Goal: Information Seeking & Learning: Find specific fact

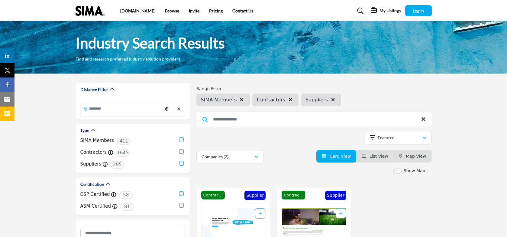
click at [255, 122] on input "Search Keyword" at bounding box center [315, 119] width 236 height 15
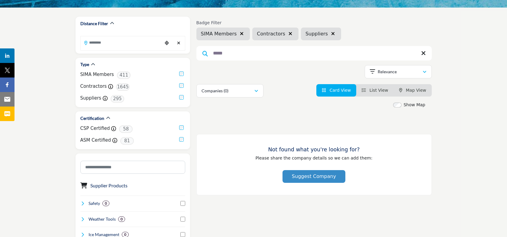
scroll to position [23, 0]
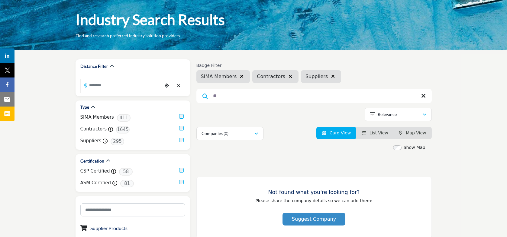
type input "*"
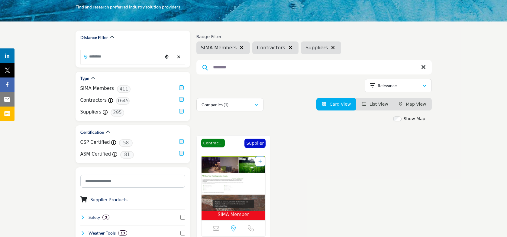
scroll to position [46, 0]
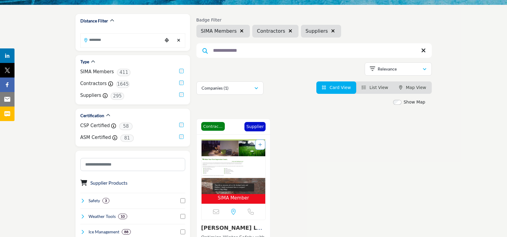
scroll to position [70, 0]
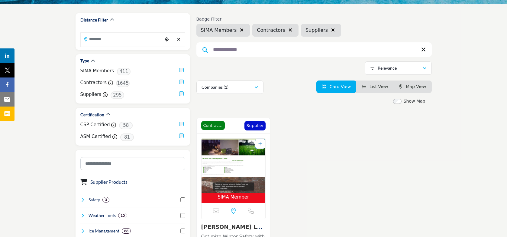
drag, startPoint x: 250, startPoint y: 50, endPoint x: 194, endPoint y: 50, distance: 55.3
type input "*"
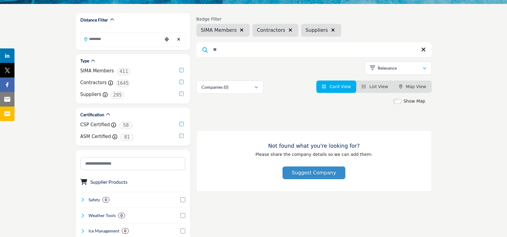
type input "*"
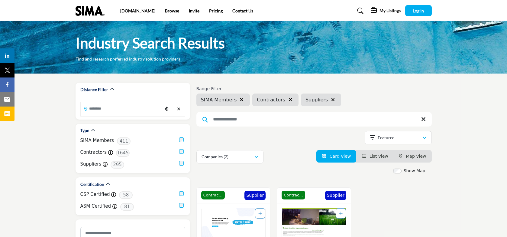
click at [424, 120] on icon at bounding box center [424, 119] width 5 height 6
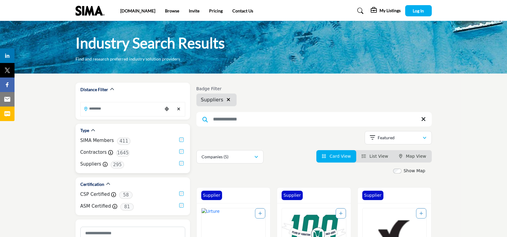
click at [181, 165] on div "Suppliers Supplier 295" at bounding box center [132, 165] width 105 height 8
click at [232, 96] on div "Suppliers" at bounding box center [217, 99] width 40 height 13
click at [227, 100] on icon "button" at bounding box center [229, 99] width 4 height 5
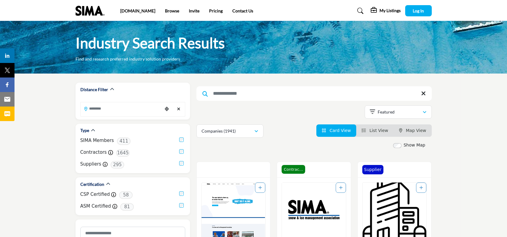
click at [246, 96] on input "Search Keyword" at bounding box center [315, 93] width 236 height 15
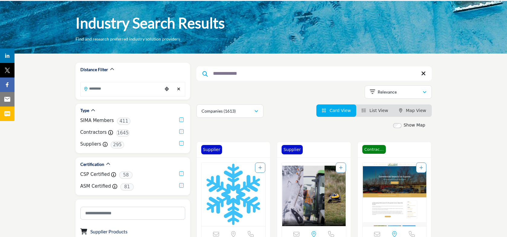
scroll to position [21, 0]
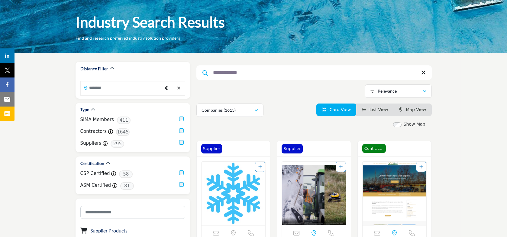
drag, startPoint x: 250, startPoint y: 72, endPoint x: 198, endPoint y: 72, distance: 51.7
click at [198, 72] on input "**********" at bounding box center [315, 72] width 236 height 15
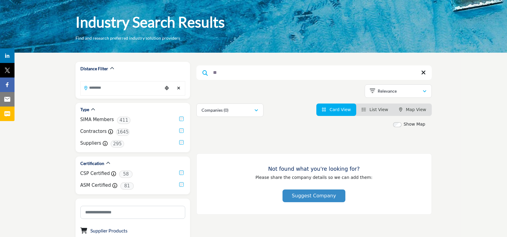
type input "*"
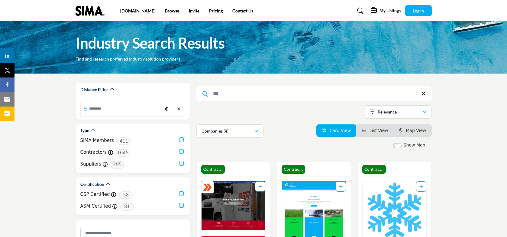
drag, startPoint x: 224, startPoint y: 93, endPoint x: 200, endPoint y: 93, distance: 23.3
click at [200, 93] on input "***" at bounding box center [315, 93] width 236 height 15
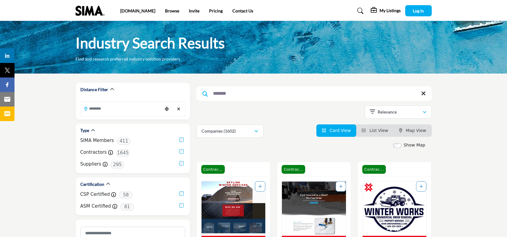
drag, startPoint x: 237, startPoint y: 95, endPoint x: 196, endPoint y: 93, distance: 40.9
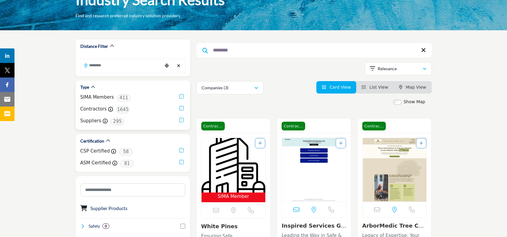
scroll to position [43, 0]
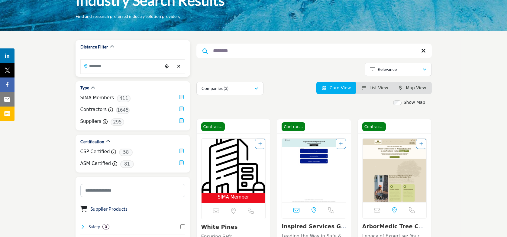
type input "********"
click at [144, 65] on input "Search Location" at bounding box center [122, 66] width 82 height 12
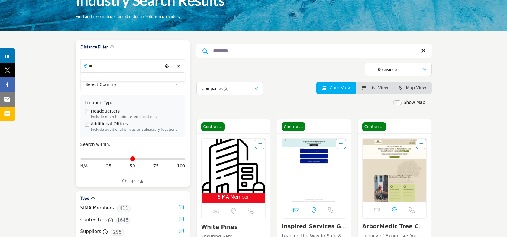
type input "*"
type input "***"
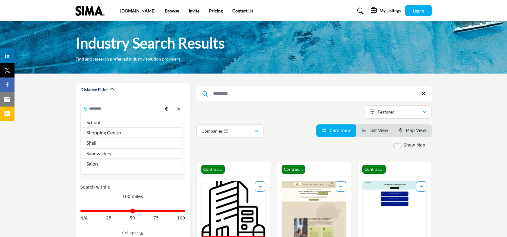
click at [415, 8] on span "Log In" at bounding box center [418, 10] width 11 height 5
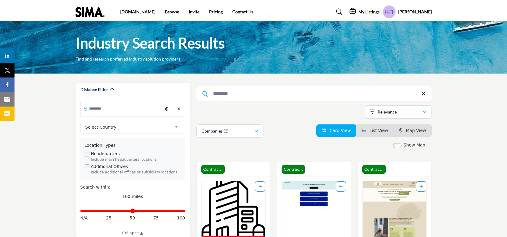
drag, startPoint x: 243, startPoint y: 90, endPoint x: 207, endPoint y: 89, distance: 36.6
click at [207, 89] on input "********" at bounding box center [315, 93] width 236 height 15
drag, startPoint x: 242, startPoint y: 92, endPoint x: 186, endPoint y: 91, distance: 56.0
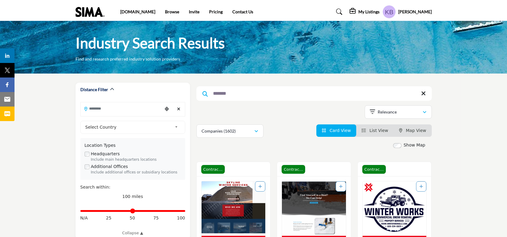
drag, startPoint x: 237, startPoint y: 90, endPoint x: 204, endPoint y: 90, distance: 33.3
click at [204, 90] on input "*******" at bounding box center [315, 93] width 236 height 15
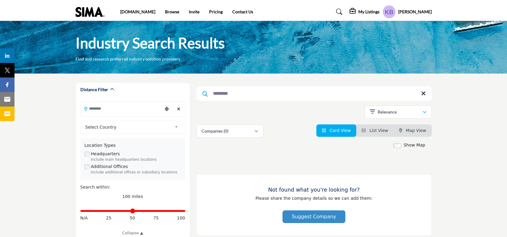
drag, startPoint x: 246, startPoint y: 92, endPoint x: 191, endPoint y: 92, distance: 55.0
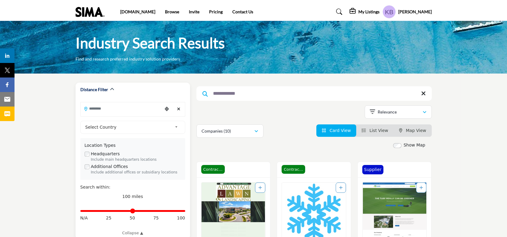
drag, startPoint x: 253, startPoint y: 94, endPoint x: 174, endPoint y: 94, distance: 78.0
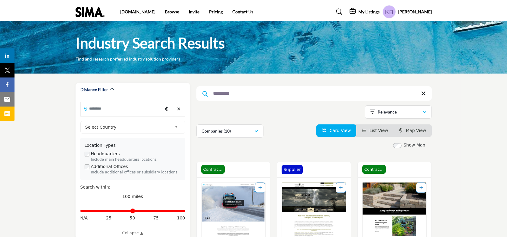
drag, startPoint x: 240, startPoint y: 95, endPoint x: 192, endPoint y: 94, distance: 48.4
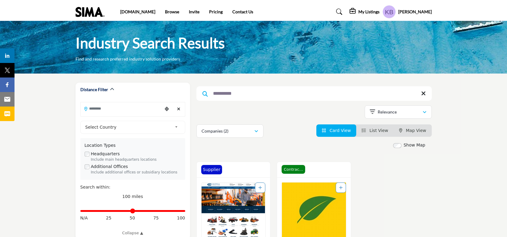
type input "**********"
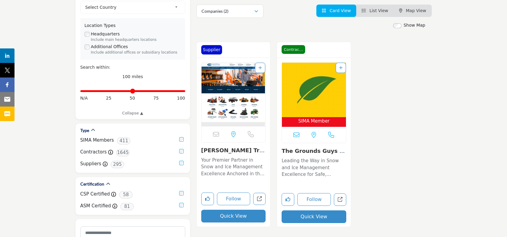
scroll to position [121, 0]
